Goal: Ask a question

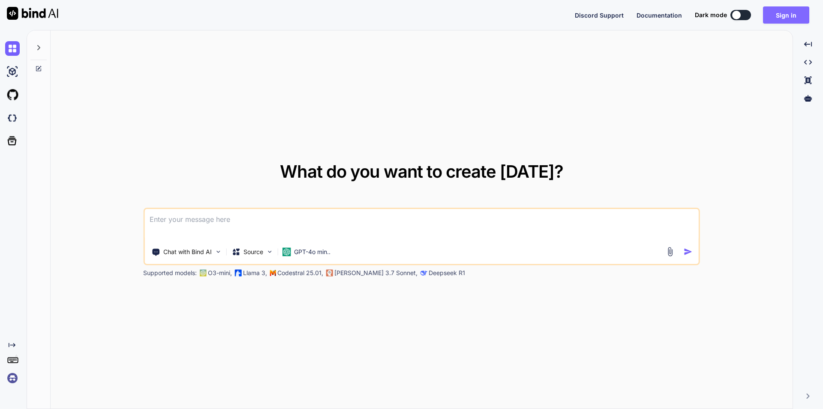
click at [799, 18] on button "Sign in" at bounding box center [786, 14] width 46 height 17
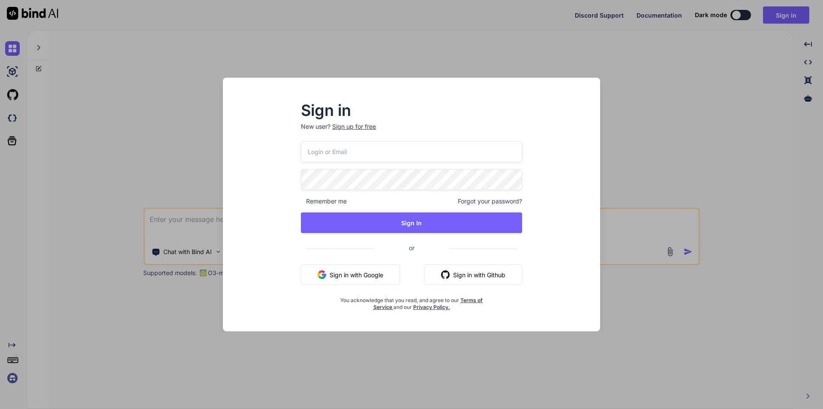
click at [389, 157] on input "email" at bounding box center [411, 151] width 221 height 21
type input "[EMAIL_ADDRESS][DOMAIN_NAME]"
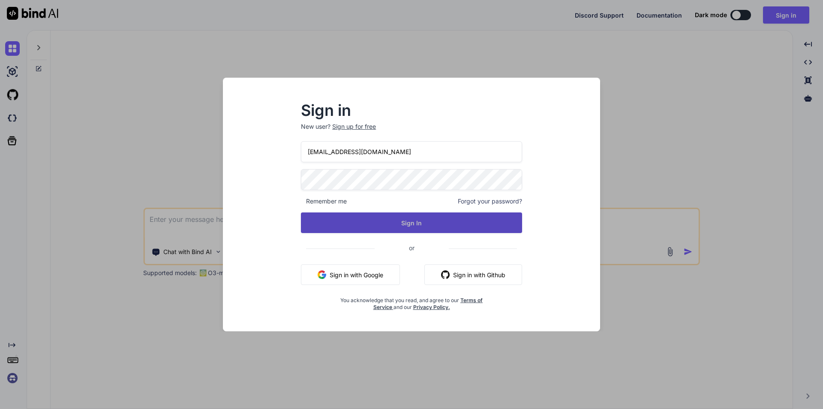
click at [418, 221] on button "Sign In" at bounding box center [411, 222] width 221 height 21
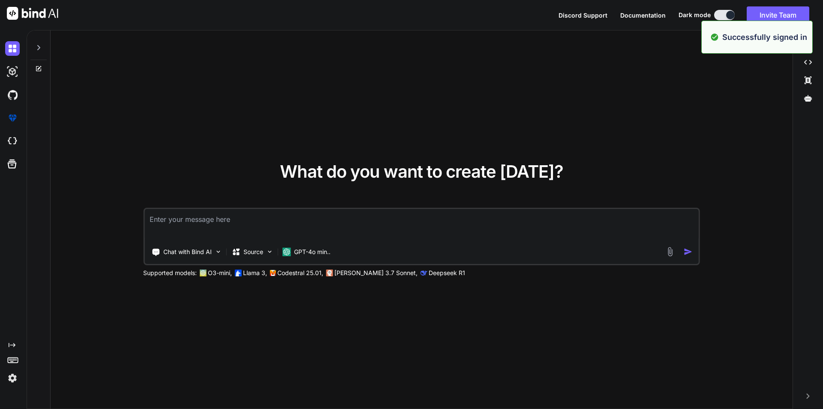
type textarea "x"
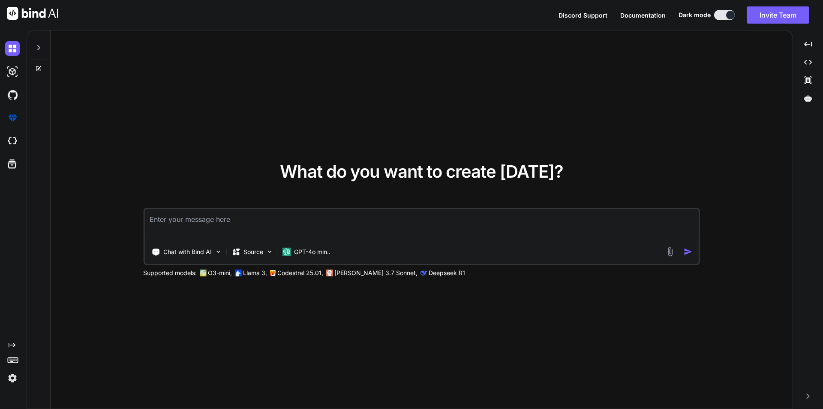
click at [336, 225] on textarea at bounding box center [421, 225] width 554 height 32
type textarea "I"
type textarea "x"
type textarea "I"
type textarea "x"
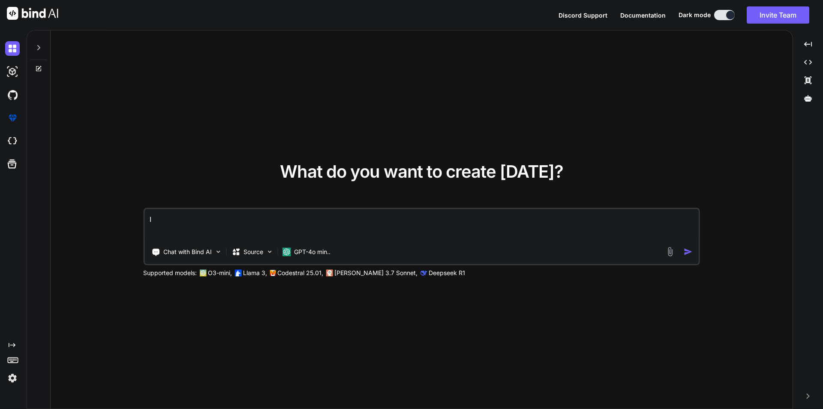
type textarea "I"
type textarea "x"
type textarea "i"
type textarea "x"
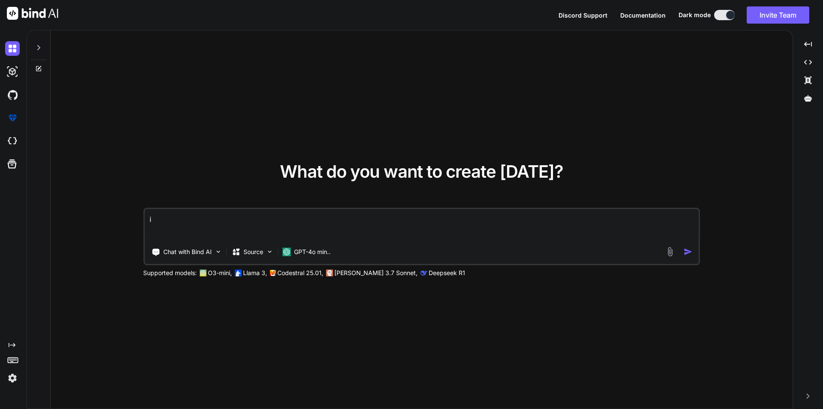
type textarea "in"
type textarea "x"
type textarea "in"
type textarea "x"
type textarea "in l"
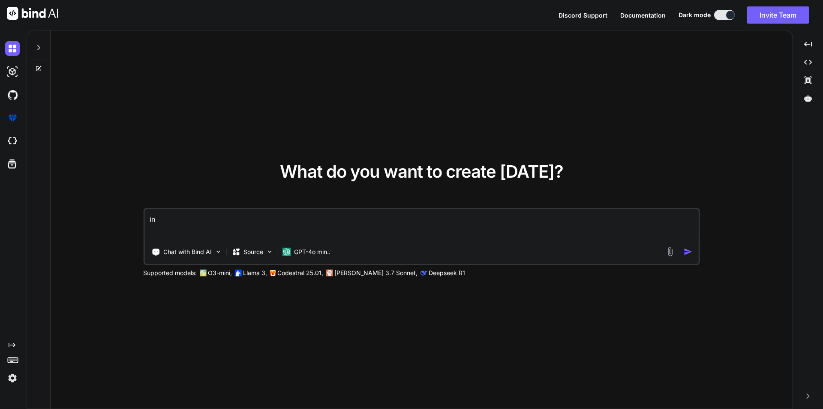
type textarea "x"
type textarea "in la"
type textarea "x"
type textarea "in lar"
type textarea "x"
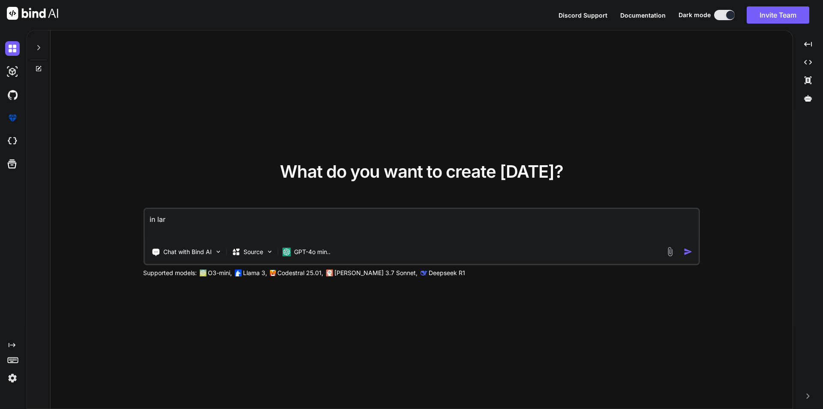
type textarea "in [GEOGRAPHIC_DATA]"
type textarea "x"
type textarea "in larav"
type textarea "x"
type textarea "in [GEOGRAPHIC_DATA]"
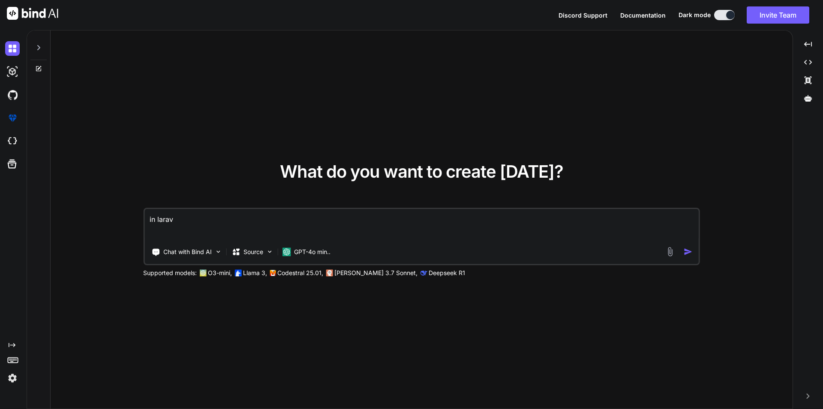
type textarea "x"
type textarea "in laravel"
type textarea "x"
type textarea "in laravel"
type textarea "x"
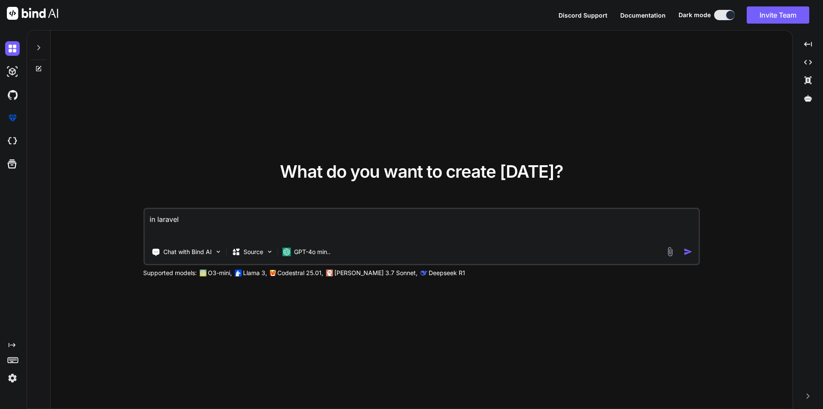
type textarea "in laravel I"
type textarea "x"
type textarea "in laravel I"
type textarea "x"
type textarea "in laravel I w"
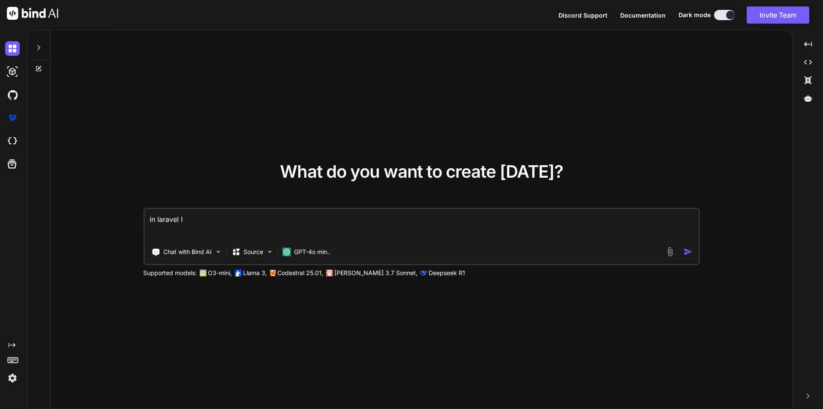
type textarea "x"
type textarea "in laravel I wa"
type textarea "x"
type textarea "in laravel I was"
type textarea "x"
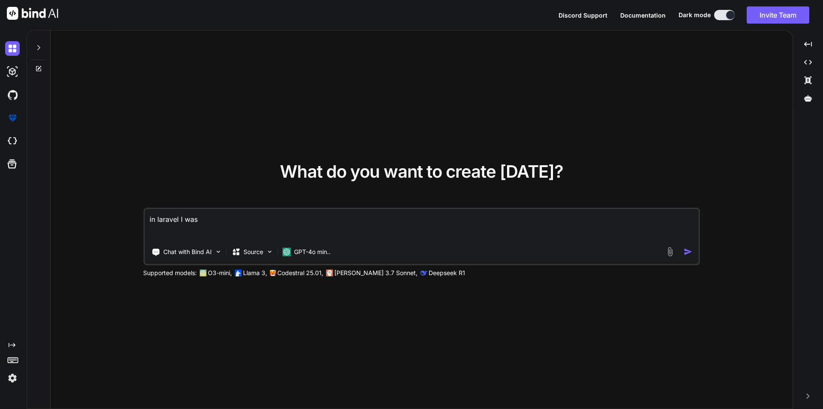
type textarea "in laravel I was"
type textarea "x"
type textarea "in laravel I was c"
type textarea "x"
type textarea "in laravel I was cr"
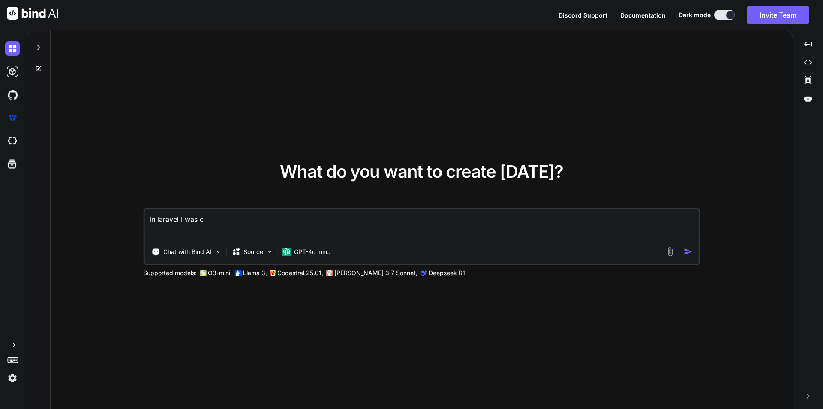
type textarea "x"
type textarea "in laravel I was cra"
type textarea "x"
type textarea "in laravel I was crae"
type textarea "x"
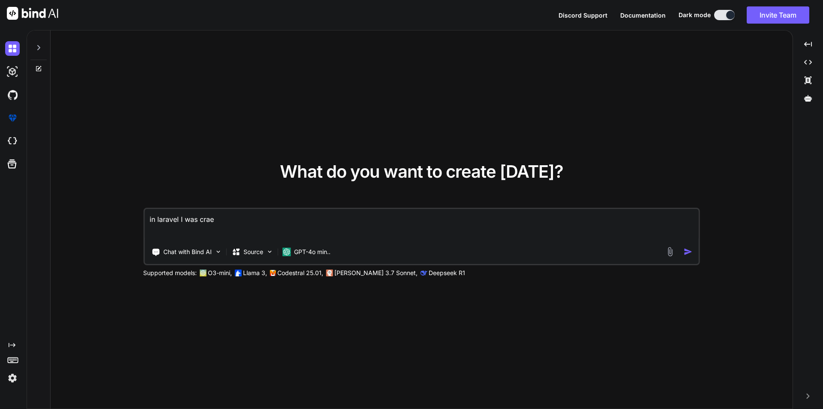
type textarea "in laravel I was craet"
type textarea "x"
type textarea "in laravel I was crae"
type textarea "x"
type textarea "in laravel I was cra"
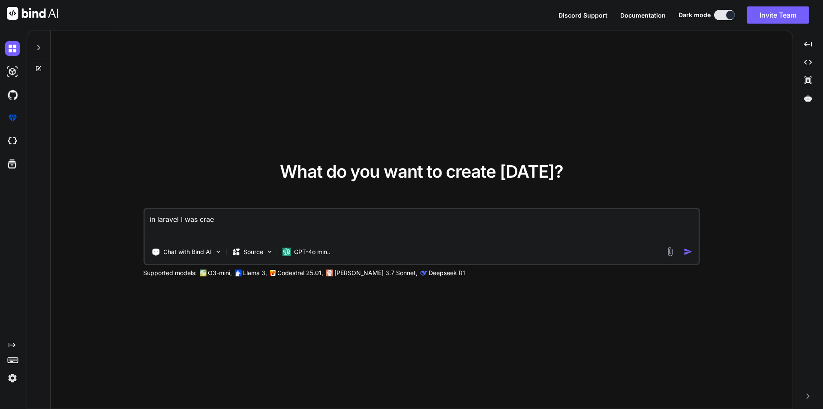
type textarea "x"
type textarea "in laravel I was cr"
type textarea "x"
type textarea "in laravel I was cre"
type textarea "x"
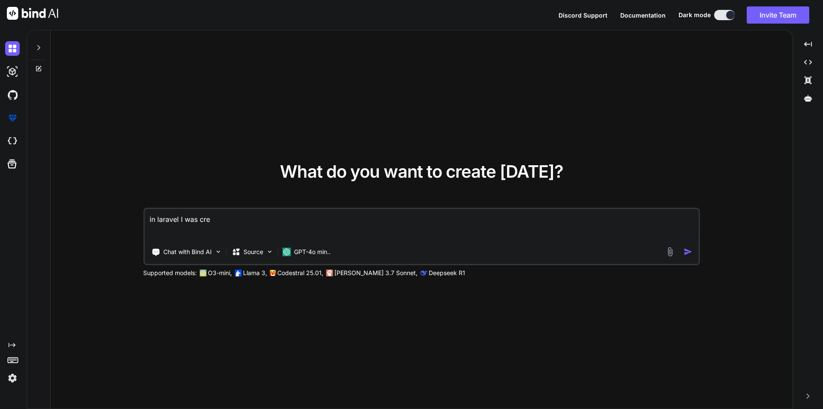
type textarea "in laravel I was crea"
type textarea "x"
type textarea "in laravel I was crear"
type textarea "x"
type textarea "in laravel I was crear"
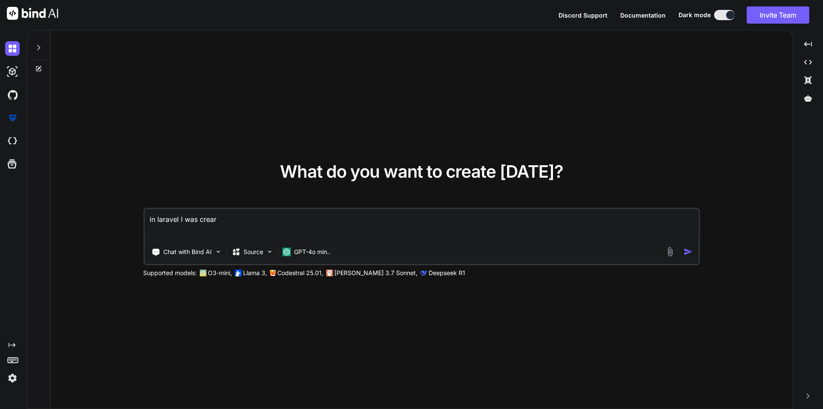
type textarea "x"
type textarea "in laravel I was crear"
type textarea "x"
type textarea "in laravel I was crea"
type textarea "x"
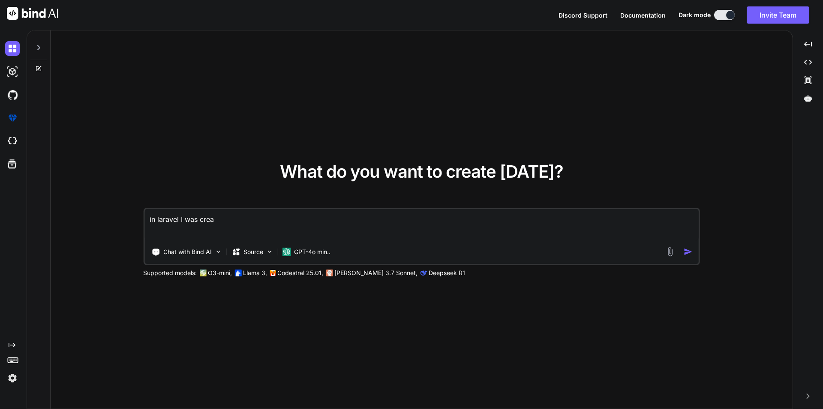
type textarea "in laravel I was creat"
type textarea "x"
type textarea "in laravel I was create"
type textarea "x"
type textarea "in laravel I was created"
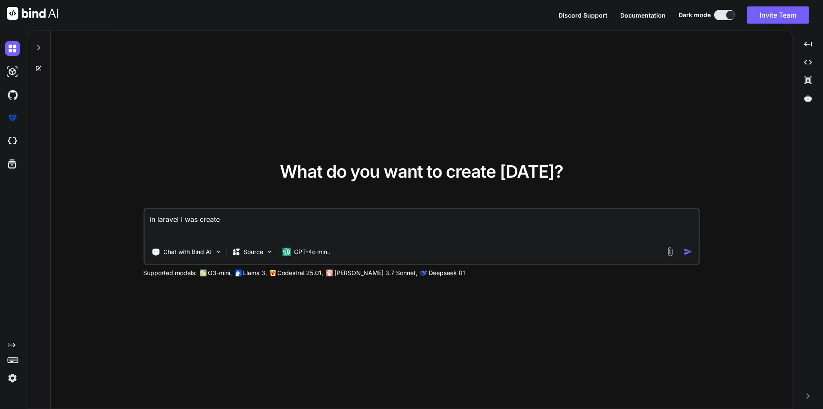
type textarea "x"
type textarea "in laravel I was created"
type textarea "x"
type textarea "in laravel I was created J"
type textarea "x"
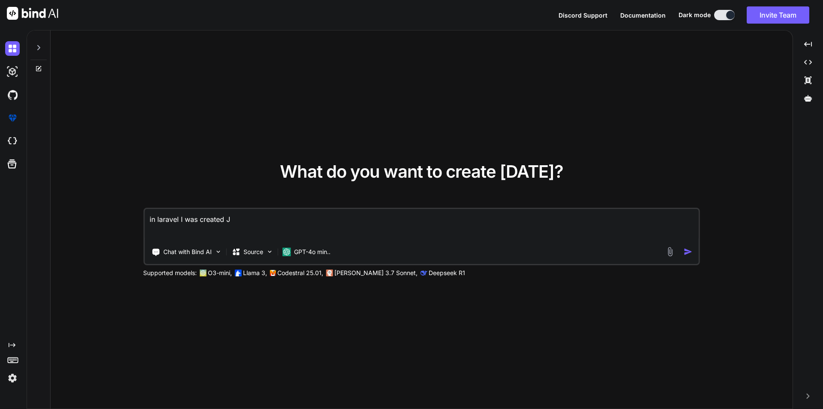
type textarea "in laravel I was created JO"
type textarea "x"
type textarea "in laravel I was created JOB"
type textarea "x"
type textarea "in laravel I was created JOB"
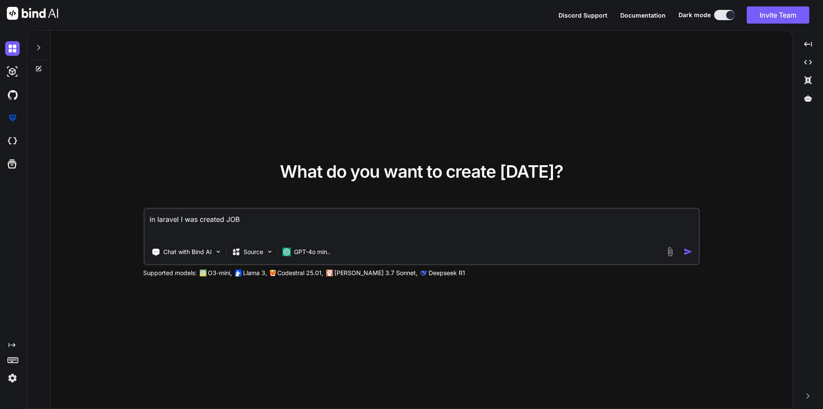
type textarea "x"
type textarea "in laravel I was created JOB a"
type textarea "x"
type textarea "in laravel I was created JOB an"
type textarea "x"
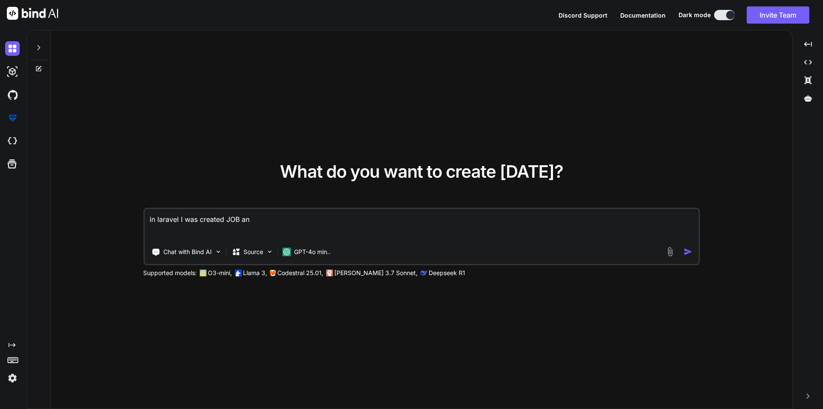
type textarea "in laravel I was created JOB and"
type textarea "x"
type textarea "in laravel I was created JOB and"
type textarea "x"
type textarea "in laravel I was created JOB and Q"
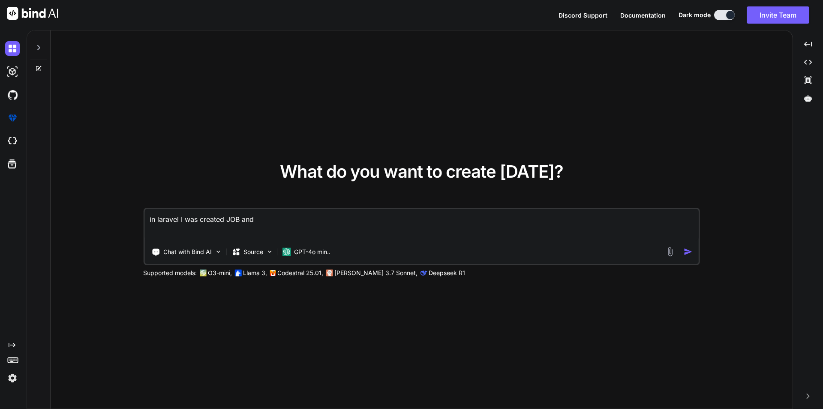
type textarea "x"
type textarea "in laravel I was created JOB and Qu"
type textarea "x"
type textarea "in laravel I was created JOB and Que"
type textarea "x"
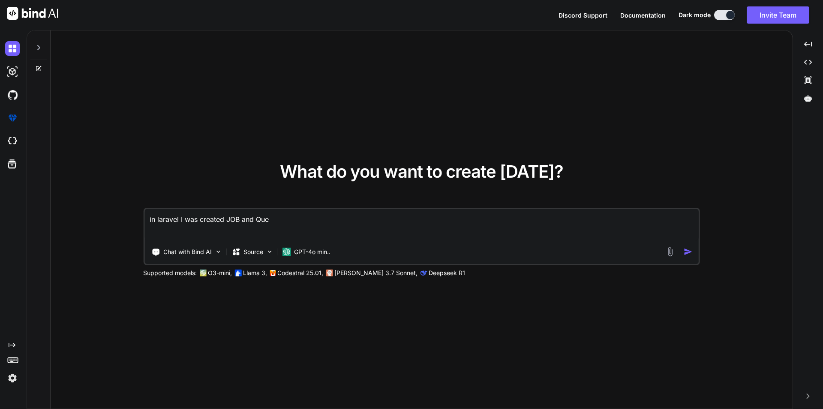
type textarea "in laravel I was created JOB and Queu"
type textarea "x"
type textarea "in laravel I was created JOB and Queue"
type textarea "x"
type textarea "in laravel I wa created JOB and Queue"
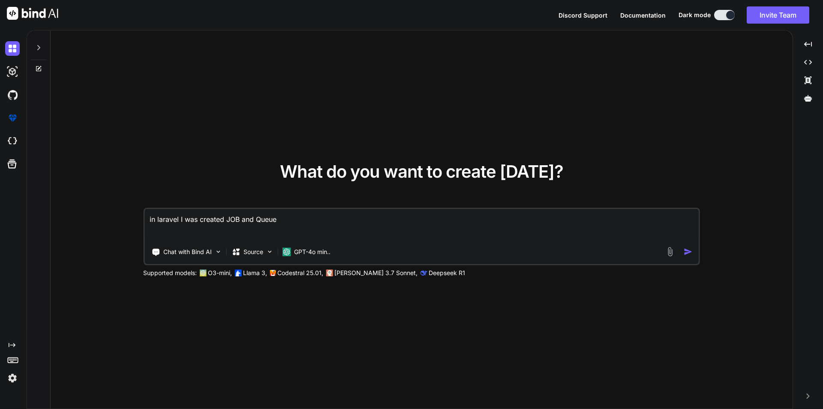
type textarea "x"
type textarea "in laravel I wan created JOB and Queue"
type textarea "x"
type textarea "in laravel I wan' created JOB and Queue"
type textarea "x"
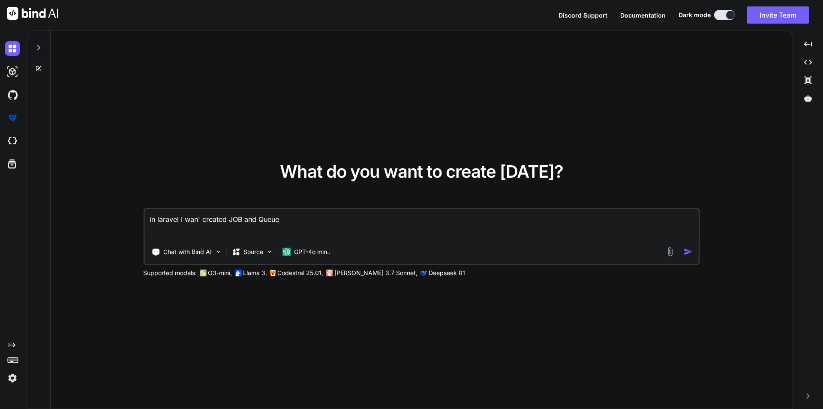
type textarea "in laravel I wan't created JOB and Queue"
type textarea "x"
type textarea "in laravel I wan't created JOB and Queue"
type textarea "x"
type textarea "in laravel I wan't t created JOB and Queue"
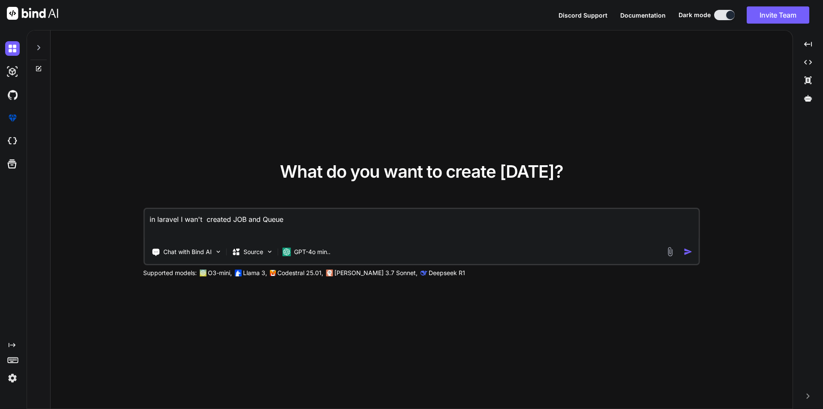
type textarea "x"
type textarea "in laravel I wan't to created JOB and Queue"
type textarea "x"
type textarea "in laravel I wan't to create JOB and Queue"
type textarea "x"
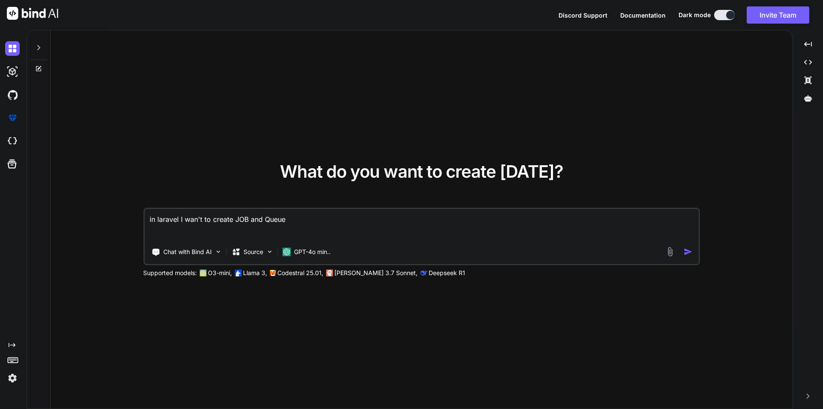
type textarea "in laravel I wan't to create JOB and Queue"
type textarea "x"
type textarea "in laravel I wan't to create JOB and Queue f"
type textarea "x"
type textarea "in laravel I wan't to create JOB and Queue fo"
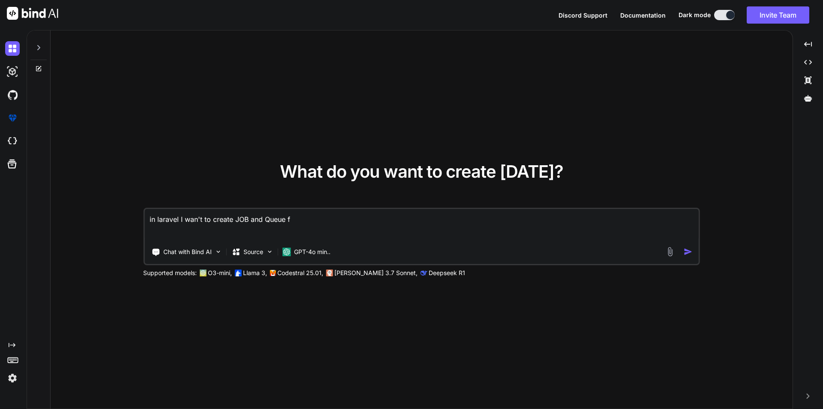
type textarea "x"
type textarea "in laravel I wan't to create JOB and Queue for"
type textarea "x"
type textarea "in laravel I wan't to create JOB and Queue for"
type textarea "x"
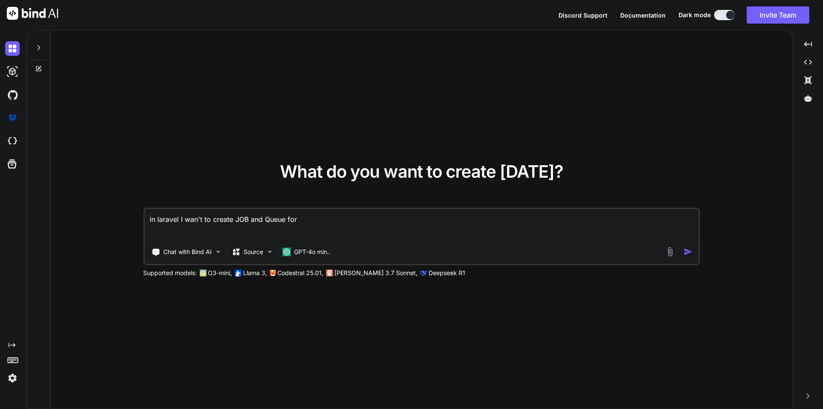
type textarea "in laravel I wan't to create JOB and Queue for i"
type textarea "x"
type textarea "in laravel I wan't to create JOB and Queue for im"
type textarea "x"
type textarea "in laravel I wan't to create JOB and Queue for imp"
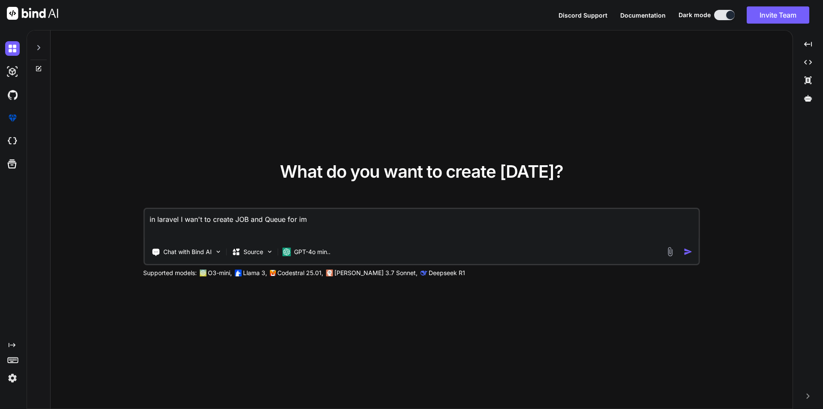
type textarea "x"
type textarea "in laravel I wan't to create JOB and Queue for impo"
type textarea "x"
type textarea "in laravel I wan't to create JOB and Queue for impor"
type textarea "x"
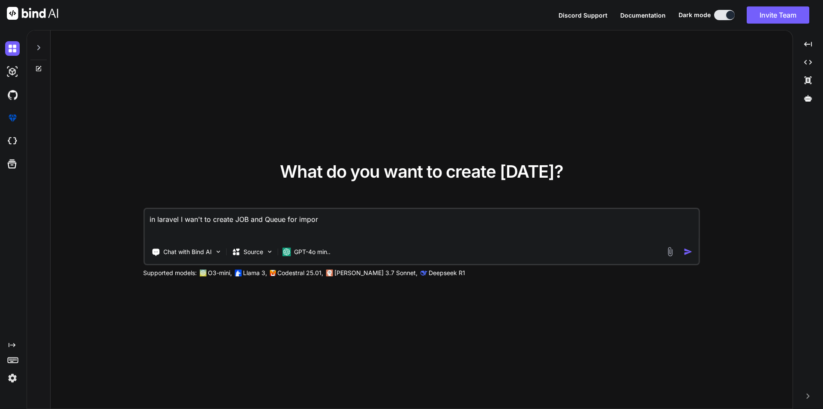
type textarea "in laravel I wan't to create JOB and Queue for import"
type textarea "x"
type textarea "in laravel I wan't to create JOB and Queue for import"
type textarea "x"
type textarea "in laravel I wan't to create JOB and Queue for import l"
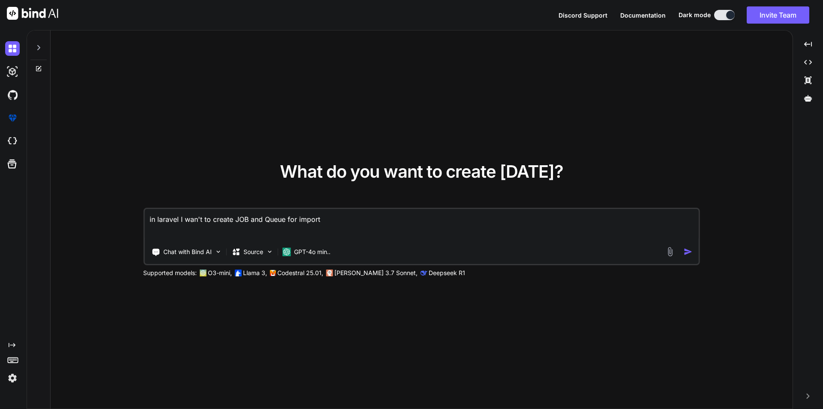
type textarea "x"
type textarea "in laravel I wan't to create JOB and Queue for import la"
type textarea "x"
type textarea "in laravel I wan't to create JOB and Queue for import lar"
type textarea "x"
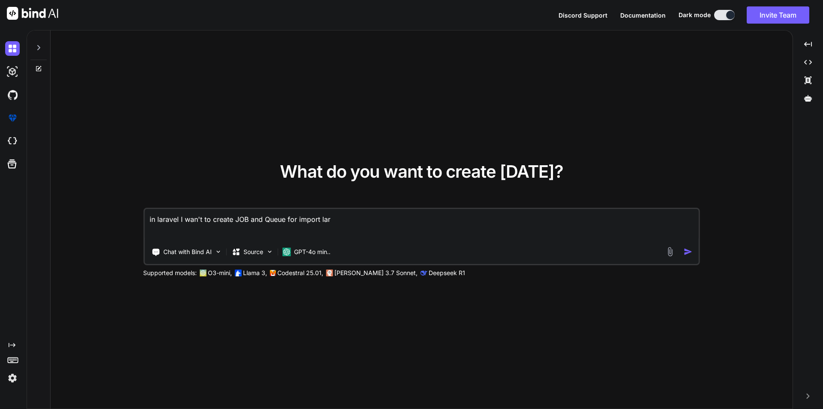
type textarea "in laravel I wan't to create JOB and Queue for import lara"
type textarea "x"
type textarea "in laravel I wan't to create JOB and Queue for import larag"
type textarea "x"
type textarea "in laravel I wan't to create JOB and Queue for import larage"
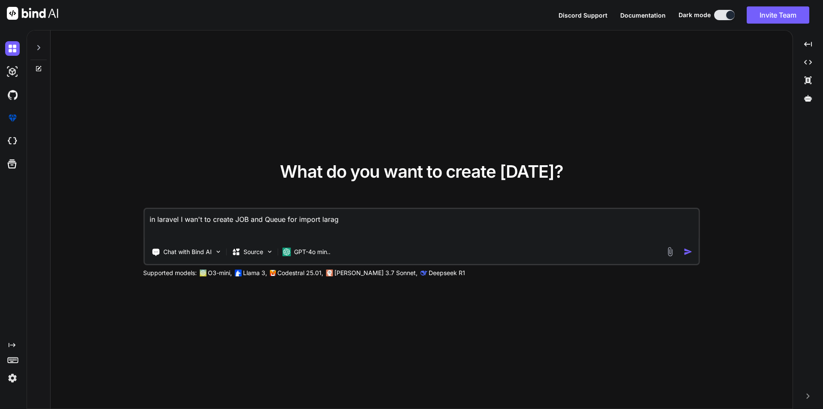
type textarea "x"
type textarea "in laravel I wan't to create JOB and Queue for import larage"
type textarea "x"
type textarea "in laravel I wan't to create JOB and Queue for import larage"
type textarea "x"
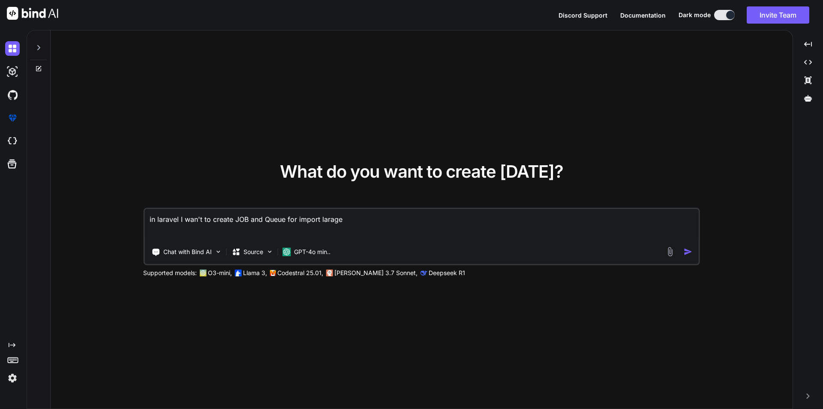
type textarea "in laravel I wan't to create JOB and Queue for import larag"
type textarea "x"
type textarea "in laravel I wan't to create JOB and Queue for import lara"
type textarea "x"
type textarea "in laravel I wan't to create JOB and Queue for import lar"
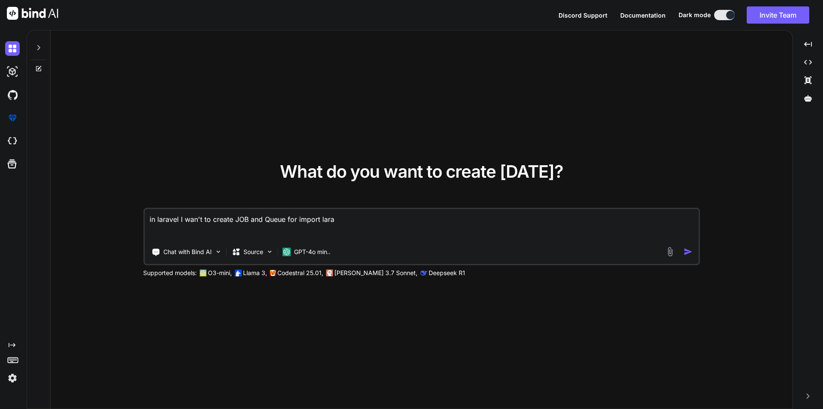
type textarea "x"
type textarea "in laravel I wan't to create JOB and Queue for import larg"
type textarea "x"
type textarea "in laravel I wan't to create JOB and Queue for import large"
type textarea "x"
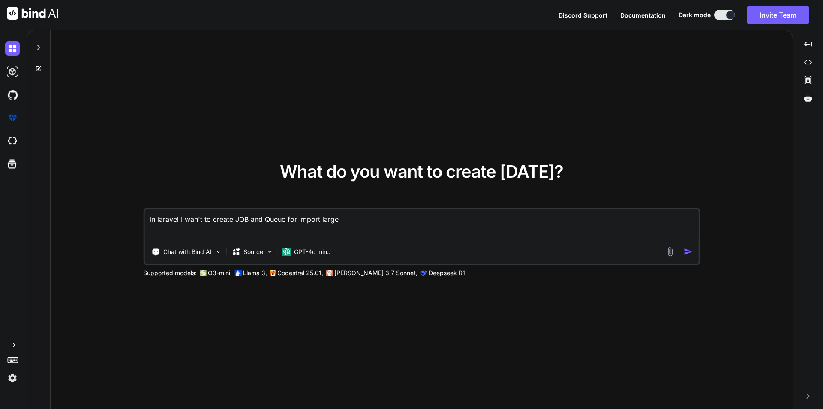
type textarea "in laravel I wan't to create JOB and Queue for import large"
type textarea "x"
type textarea "in laravel I wan't to create JOB and Queue for import large r"
type textarea "x"
type textarea "in laravel I wan't to create JOB and Queue for import large re"
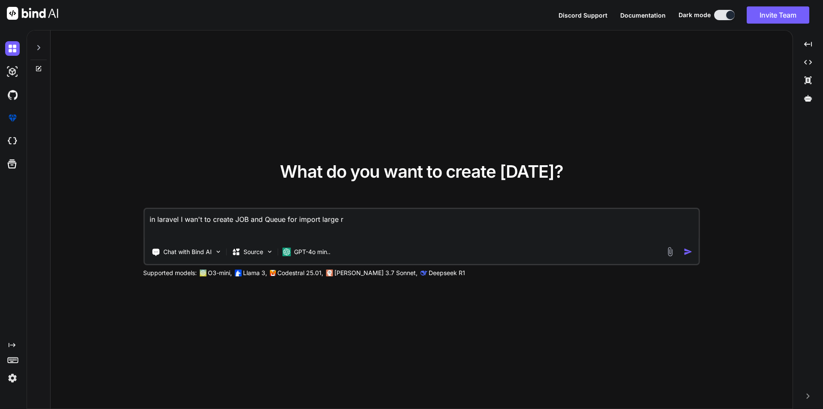
type textarea "x"
type textarea "in laravel I wan't to create JOB and Queue for import large rec"
type textarea "x"
type textarea "in laravel I wan't to create JOB and Queue for import large reco"
type textarea "x"
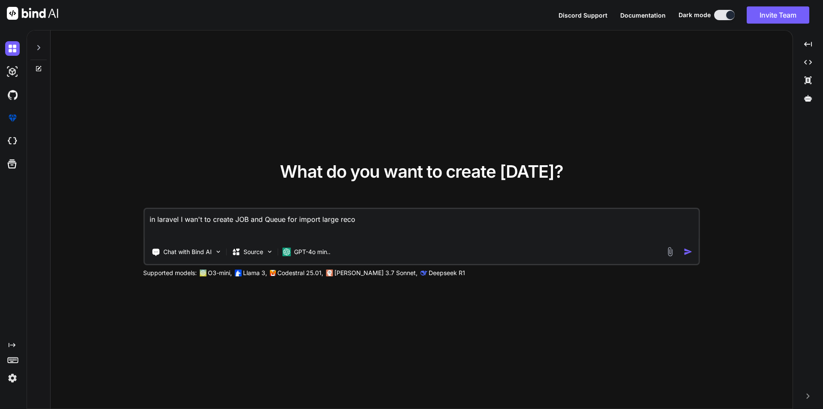
type textarea "in laravel I wan't to create JOB and Queue for import large recor"
type textarea "x"
type textarea "in laravel I wan't to create JOB and Queue for import large record"
type textarea "x"
type textarea "in laravel I wan't to create JOB and Queue for import large records"
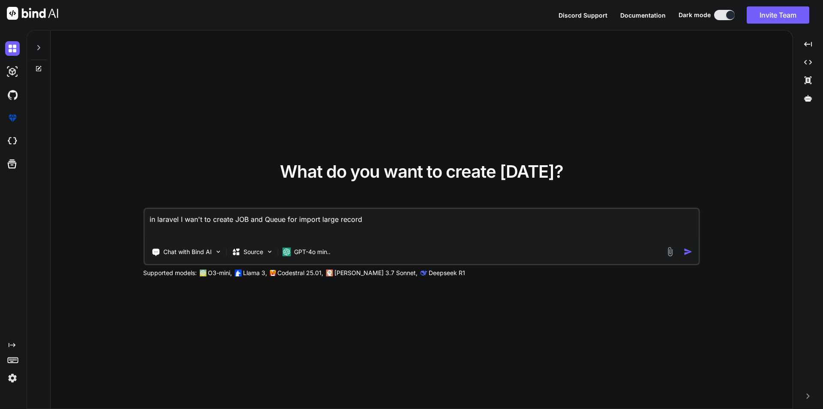
type textarea "x"
type textarea "in laravel I wan't to create JOB and Queue for import large records"
type textarea "x"
type textarea "in laravel I wan't to create JOB and Queue for import large records f"
type textarea "x"
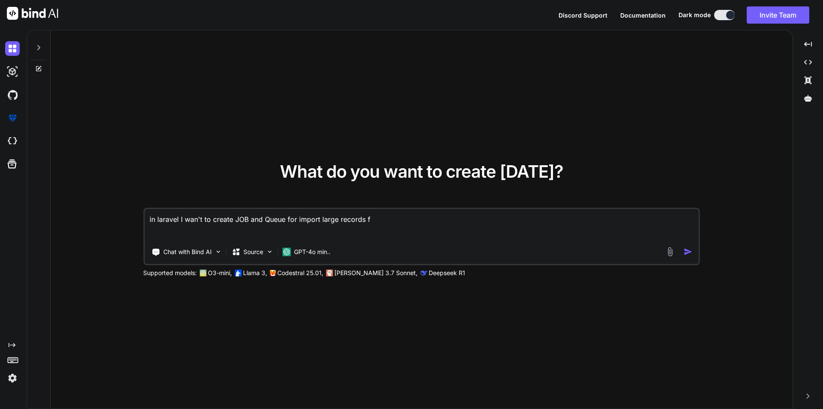
type textarea "in laravel I wan't to create JOB and Queue for import large records fr"
type textarea "x"
type textarea "in laravel I wan't to create JOB and Queue for import large records fro"
type textarea "x"
type textarea "in laravel I wan't to create JOB and Queue for import large records from"
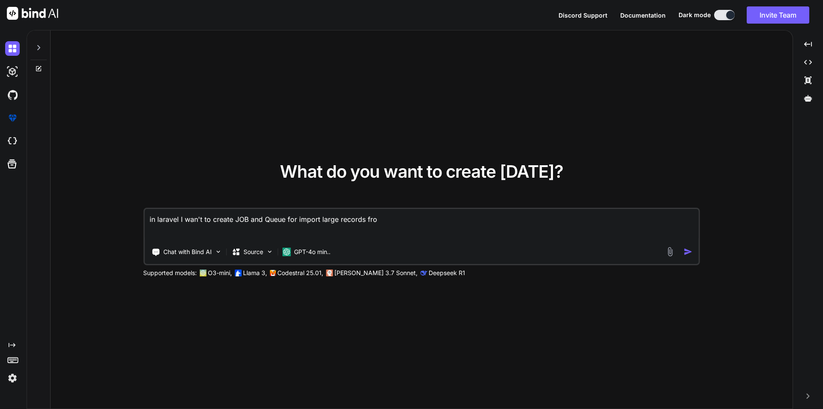
type textarea "x"
type textarea "in laravel I wan't to create JOB and Queue for import large records from"
type textarea "x"
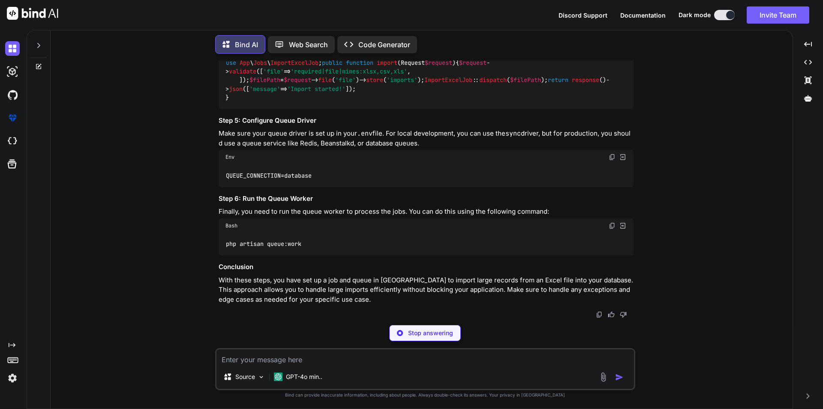
scroll to position [875, 0]
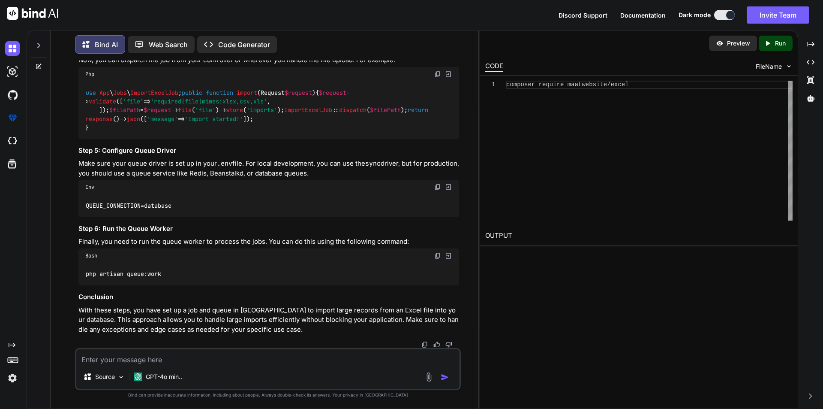
click at [187, 362] on textarea at bounding box center [267, 356] width 383 height 15
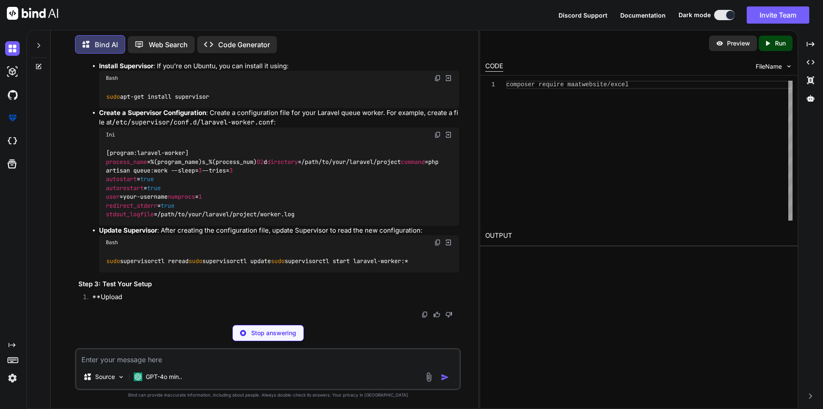
scroll to position [1695, 0]
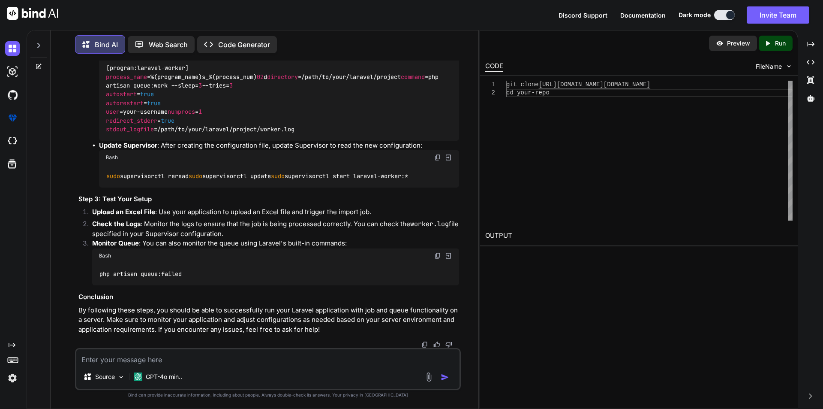
drag, startPoint x: 99, startPoint y: 140, endPoint x: 258, endPoint y: 325, distance: 243.9
click at [258, 187] on ul "Install Supervisor : If you’re on Ubuntu, you can install it using: Bash sudo a…" at bounding box center [275, 81] width 367 height 211
drag, startPoint x: 100, startPoint y: 202, endPoint x: 173, endPoint y: 211, distance: 73.1
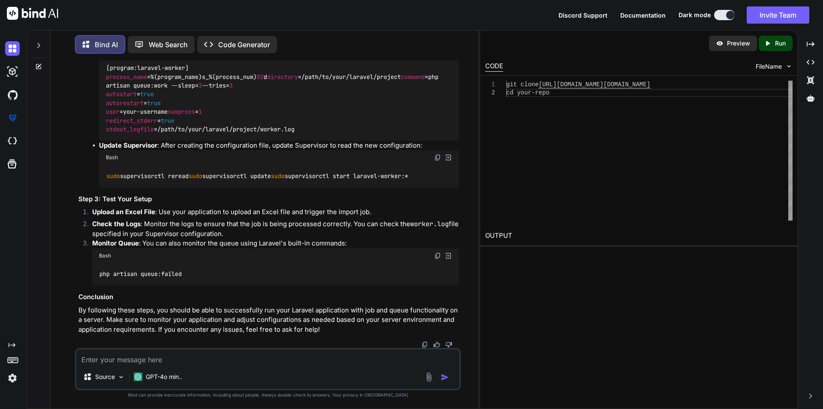
click at [179, 361] on textarea at bounding box center [267, 356] width 383 height 15
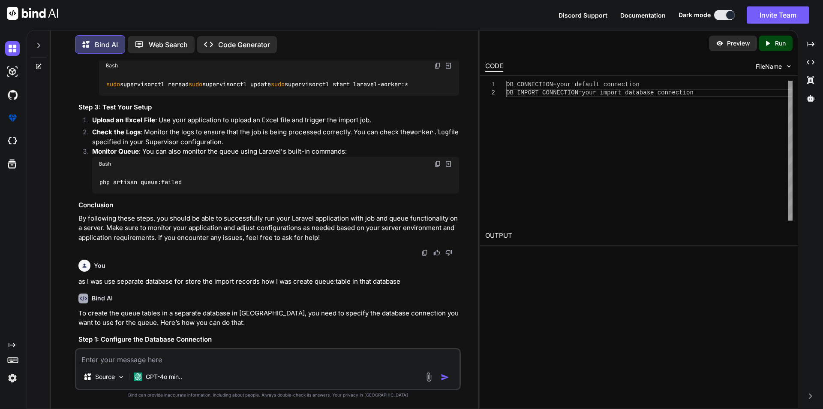
scroll to position [1585, 0]
drag, startPoint x: 100, startPoint y: 159, endPoint x: 169, endPoint y: 168, distance: 69.2
copy code "php artisan queue:table php artisan migrate"
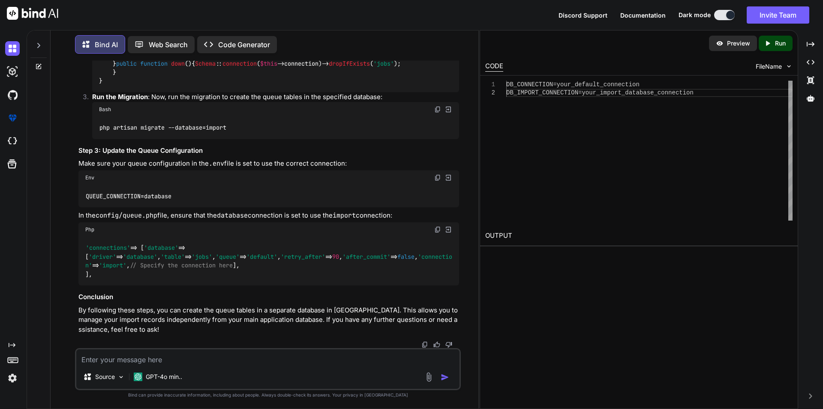
scroll to position [2828, 0]
click at [172, 355] on textarea at bounding box center [267, 356] width 383 height 15
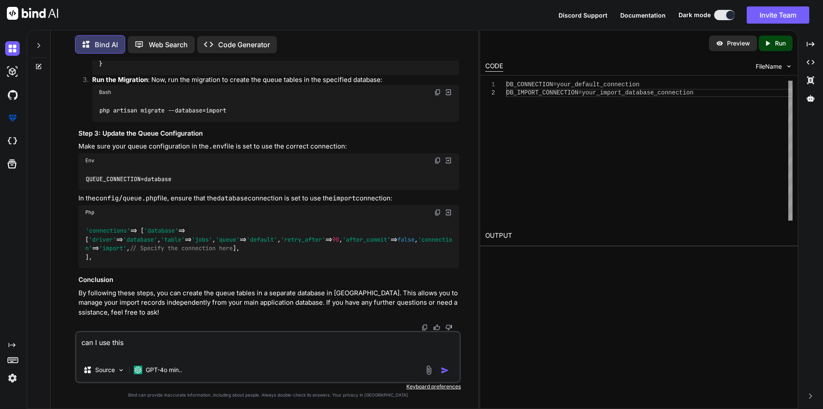
paste textarea "php artisan queue:table php artisan migrate"
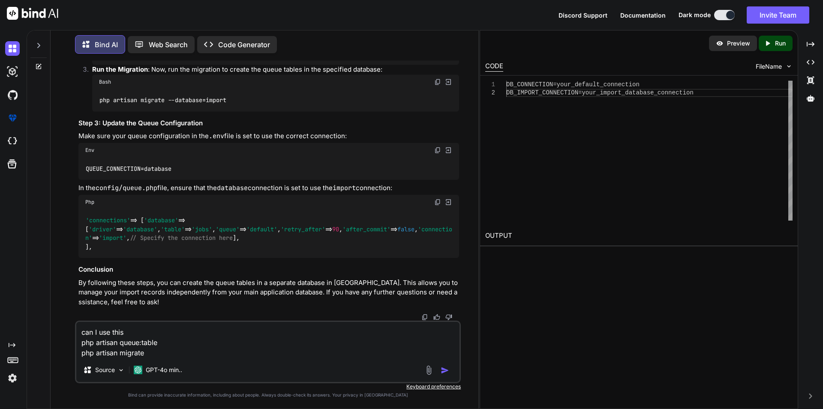
scroll to position [2743, 0]
click at [131, 331] on textarea "can I use this php artisan queue:table php artisan migrate --database=import" at bounding box center [267, 340] width 383 height 36
click at [446, 370] on img "button" at bounding box center [445, 370] width 9 height 9
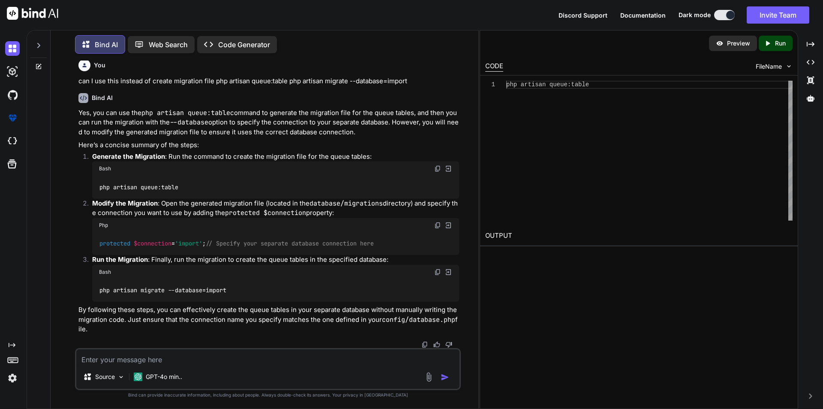
scroll to position [3120, 0]
drag, startPoint x: 100, startPoint y: 187, endPoint x: 181, endPoint y: 183, distance: 80.3
click at [181, 183] on div "php artisan queue:table" at bounding box center [275, 187] width 367 height 22
copy code "php artisan queue:table"
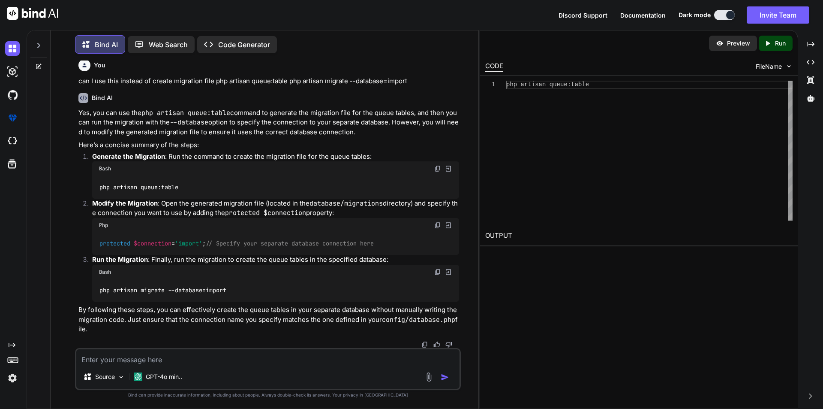
click at [226, 362] on textarea at bounding box center [267, 356] width 383 height 15
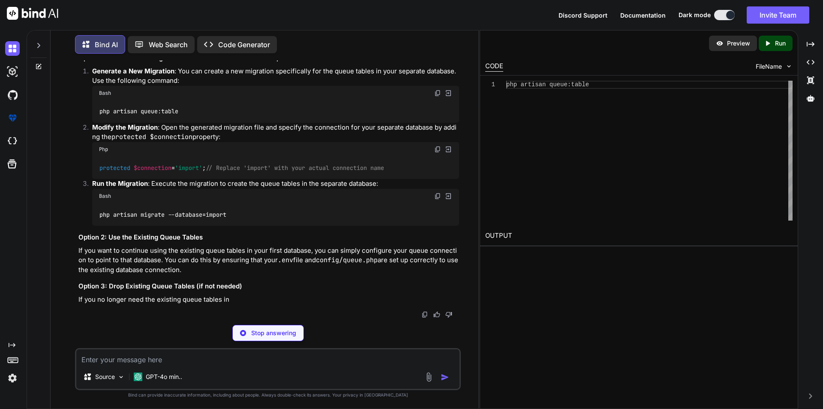
scroll to position [3382, 0]
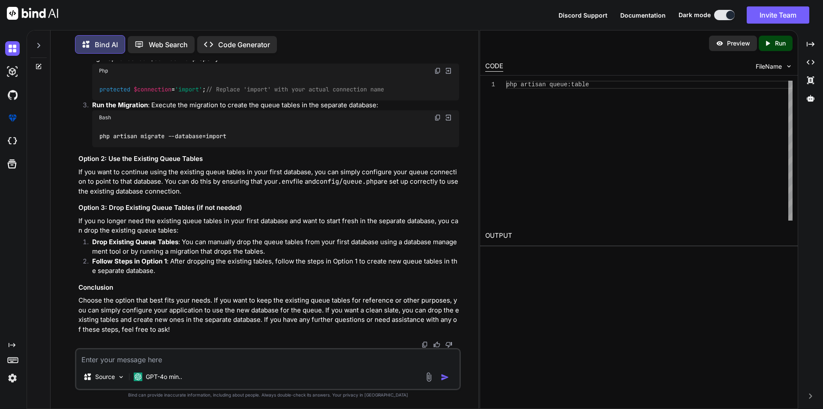
drag, startPoint x: 99, startPoint y: 221, endPoint x: 190, endPoint y: 221, distance: 90.0
click at [190, 44] on div "php artisan queue:table" at bounding box center [275, 33] width 367 height 22
copy code "php artisan queue:table"
click at [165, 353] on textarea at bounding box center [267, 356] width 383 height 15
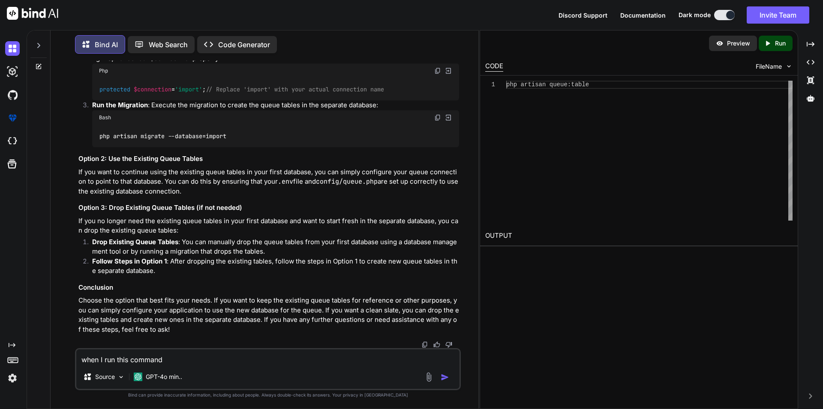
paste textarea "php artisan queue:table"
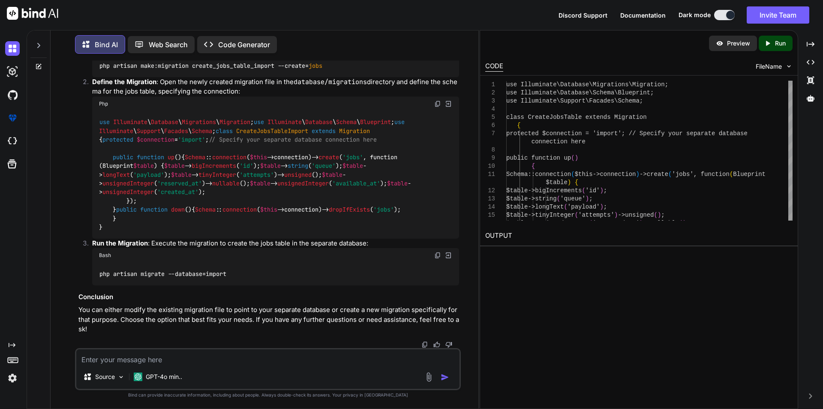
scroll to position [4304, 0]
click at [436, 51] on img at bounding box center [437, 47] width 7 height 7
drag, startPoint x: 114, startPoint y: 191, endPoint x: 227, endPoint y: 191, distance: 112.8
click at [227, 191] on code "use Illuminate \ Database \ Migrations \ Migration ; use Illuminate \ Database …" at bounding box center [255, 174] width 312 height 114
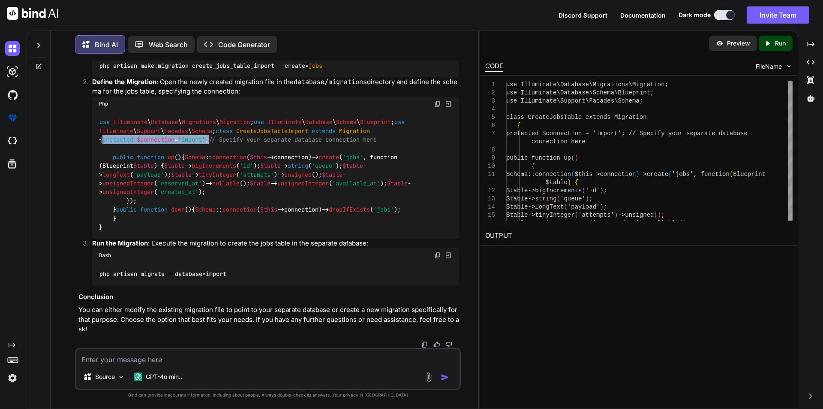
copy code "protected $connection = 'import' ;"
click at [128, 161] on span "public" at bounding box center [123, 157] width 21 height 8
click at [164, 356] on textarea at bounding box center [267, 356] width 383 height 15
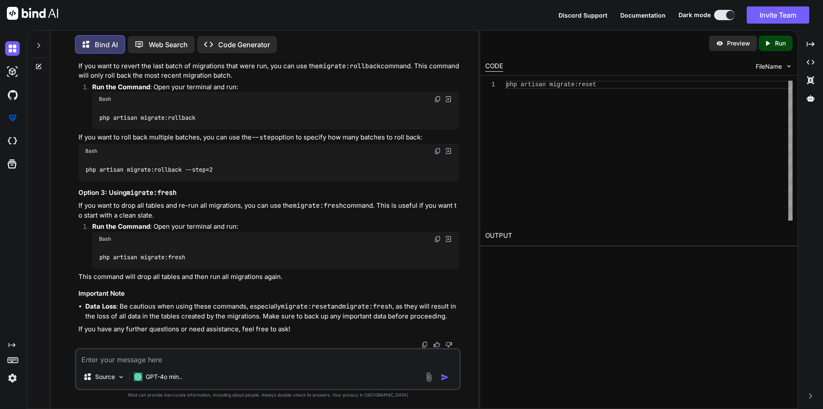
scroll to position [4902, 0]
click at [130, 355] on textarea at bounding box center [267, 356] width 383 height 15
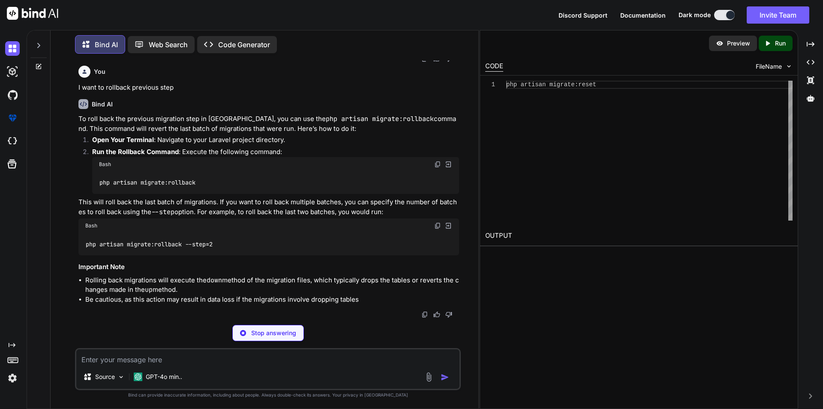
scroll to position [5182, 0]
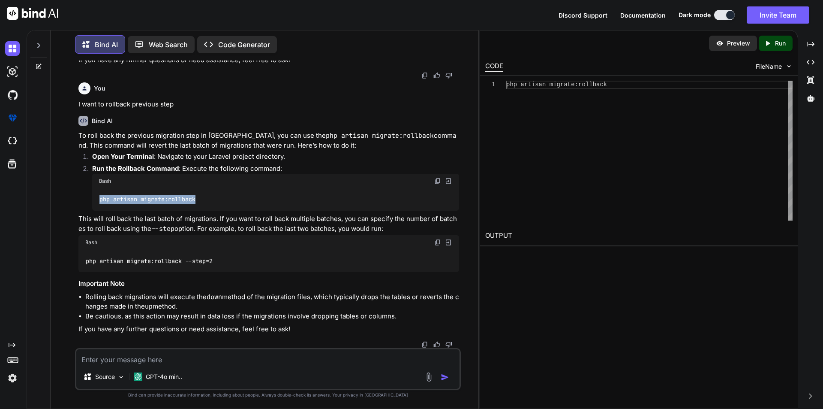
drag, startPoint x: 99, startPoint y: 249, endPoint x: 197, endPoint y: 250, distance: 97.8
click at [196, 204] on code "php artisan migrate:rollback" at bounding box center [147, 199] width 97 height 9
copy code "php artisan migrate:rollback"
